Goal: Check status: Check status

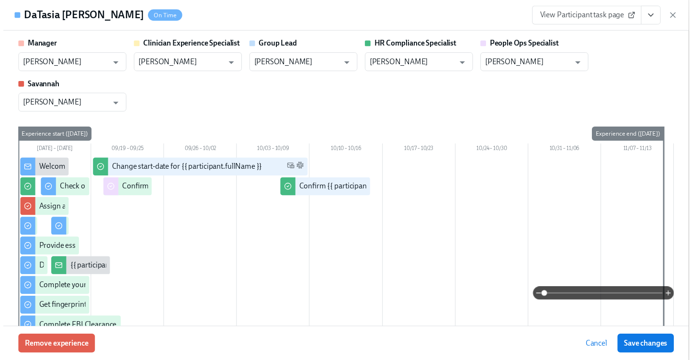
scroll to position [0, 12799]
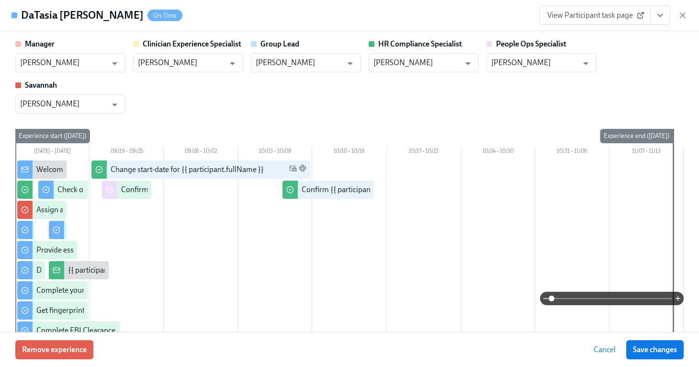
click at [26, 13] on h4 "DaTasia [PERSON_NAME]" at bounding box center [82, 15] width 123 height 14
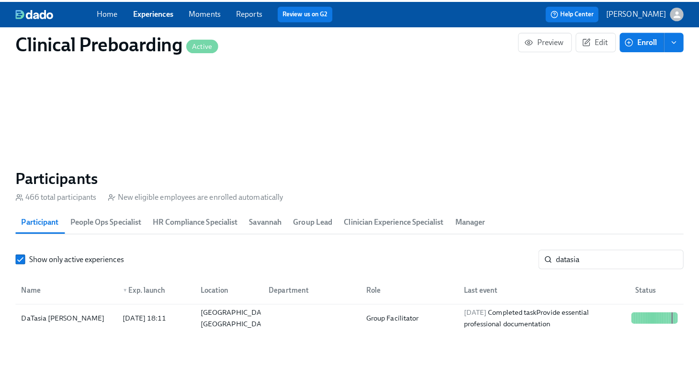
scroll to position [0, 12799]
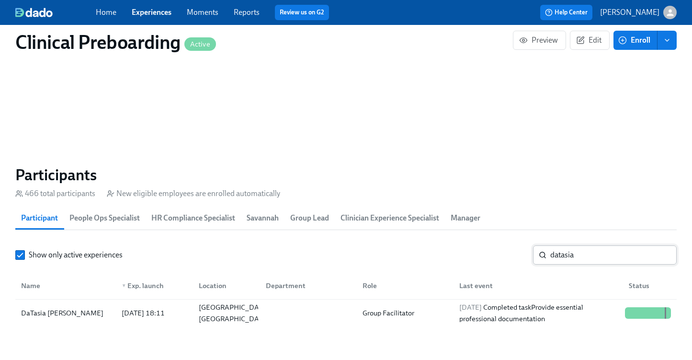
click at [579, 252] on input "datasia" at bounding box center [613, 254] width 126 height 19
drag, startPoint x: 582, startPoint y: 255, endPoint x: 441, endPoint y: 239, distance: 142.7
click at [474, 239] on section "Participants 466 total participants New eligible employees are enrolled automat…" at bounding box center [345, 247] width 661 height 165
type input "lati"
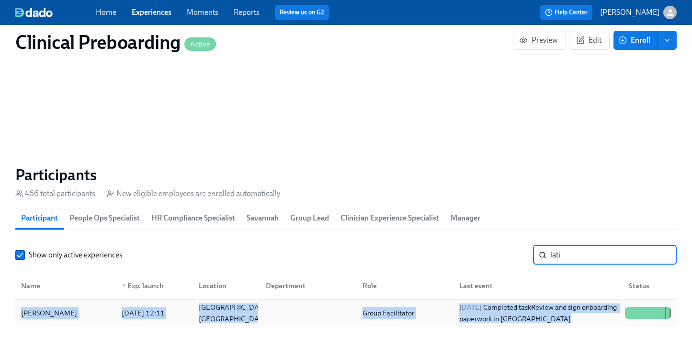
drag, startPoint x: 625, startPoint y: 295, endPoint x: 638, endPoint y: 313, distance: 21.5
click at [637, 312] on div "Name ▼ Exp. launch Location Department Role Last event Status [PERSON_NAME] [DA…" at bounding box center [345, 297] width 661 height 58
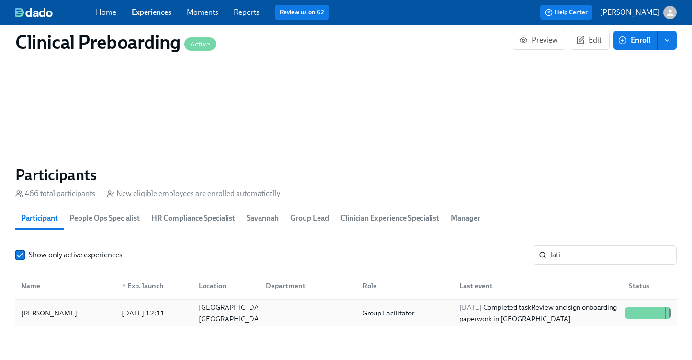
click at [638, 312] on div at bounding box center [638, 312] width 1 height 11
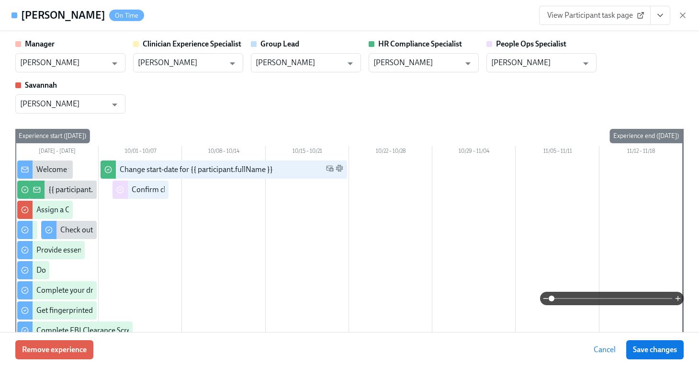
click at [665, 20] on icon "View task page" at bounding box center [661, 16] width 10 height 10
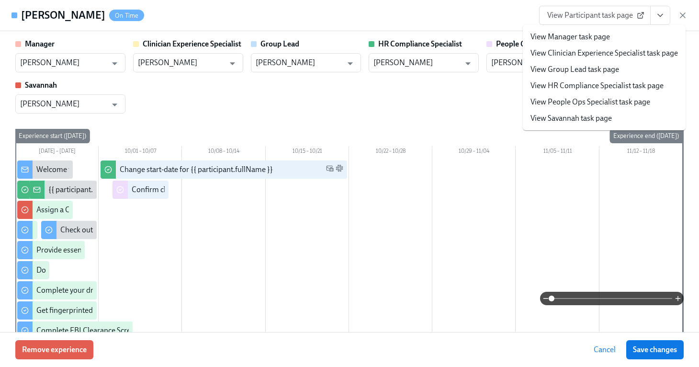
click at [598, 103] on link "View People Ops Specialist task page" at bounding box center [591, 102] width 120 height 11
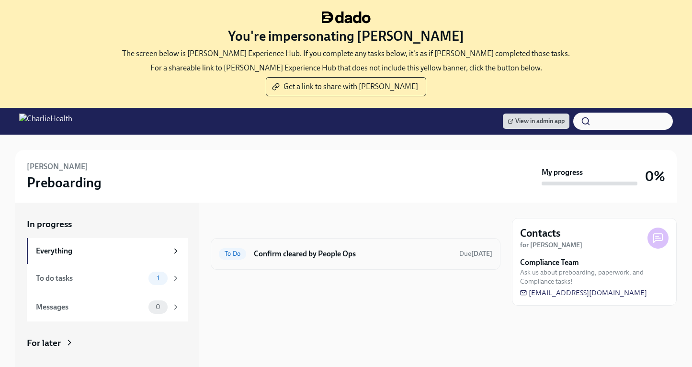
click at [371, 249] on h6 "Confirm cleared by People Ops" at bounding box center [353, 254] width 198 height 11
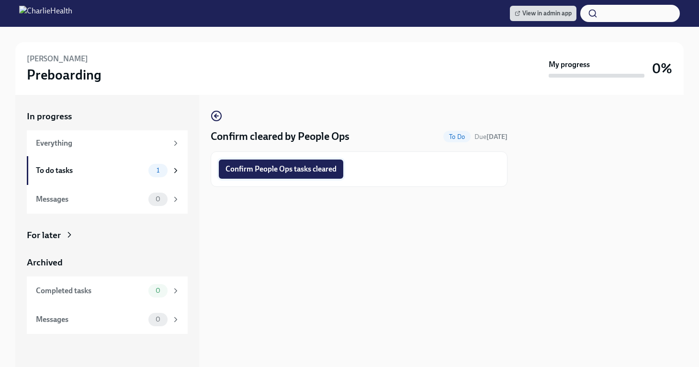
click at [282, 175] on button "Confirm People Ops tasks cleared" at bounding box center [281, 168] width 125 height 19
